Goal: Task Accomplishment & Management: Manage account settings

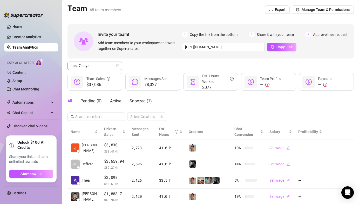
click at [93, 68] on span "Last 7 days" at bounding box center [95, 66] width 48 height 8
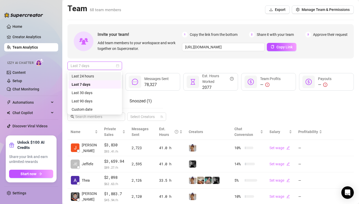
click at [96, 75] on div "Last 24 hours" at bounding box center [95, 76] width 46 height 6
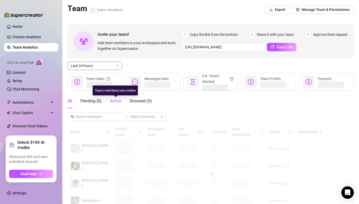
click at [118, 102] on span "Active" at bounding box center [115, 100] width 11 height 5
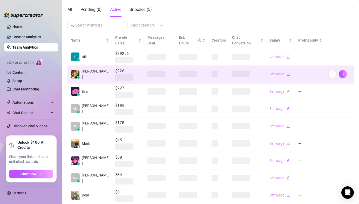
scroll to position [114, 0]
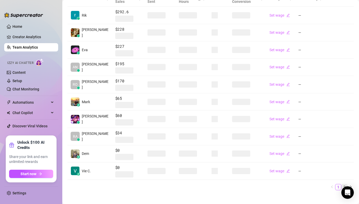
click at [341, 184] on link "2" at bounding box center [344, 187] width 6 height 6
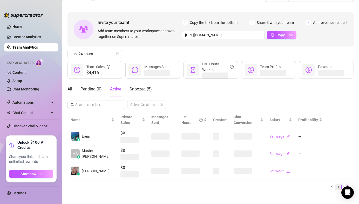
click at [335, 184] on link "1" at bounding box center [338, 187] width 6 height 6
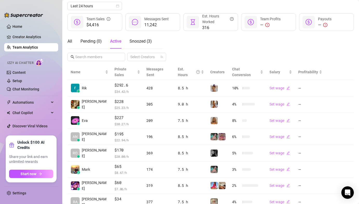
scroll to position [122, 0]
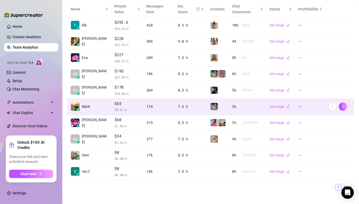
click at [74, 102] on img at bounding box center [75, 106] width 9 height 9
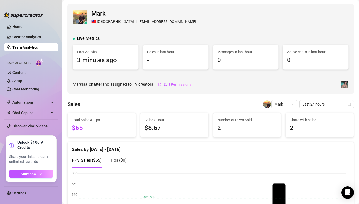
click at [177, 30] on div "Mark 🇹🇼 Taipei [EMAIL_ADDRESS][DOMAIN_NAME] Live Metrics Last Activity 3 minute…" at bounding box center [210, 49] width 286 height 90
